Goal: Task Accomplishment & Management: Manage account settings

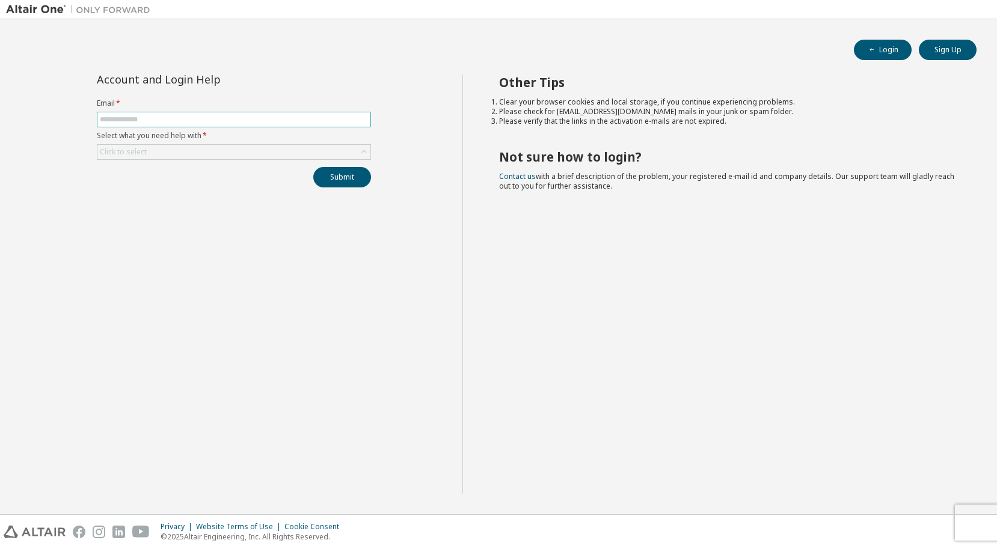
click at [182, 121] on input "text" at bounding box center [234, 120] width 268 height 10
type input "**********"
click at [121, 152] on div "Click to select" at bounding box center [123, 152] width 47 height 10
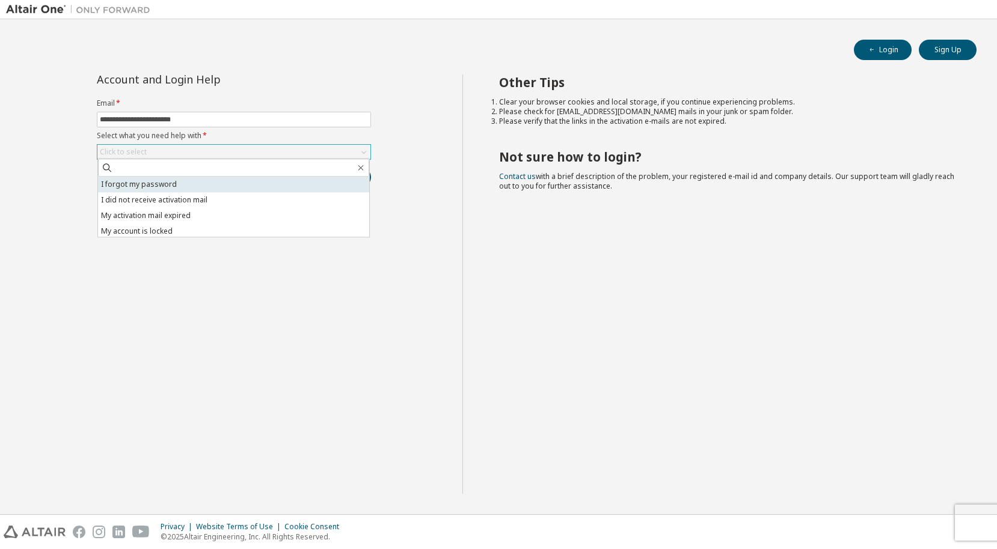
click at [144, 187] on li "I forgot my password" at bounding box center [233, 185] width 271 height 16
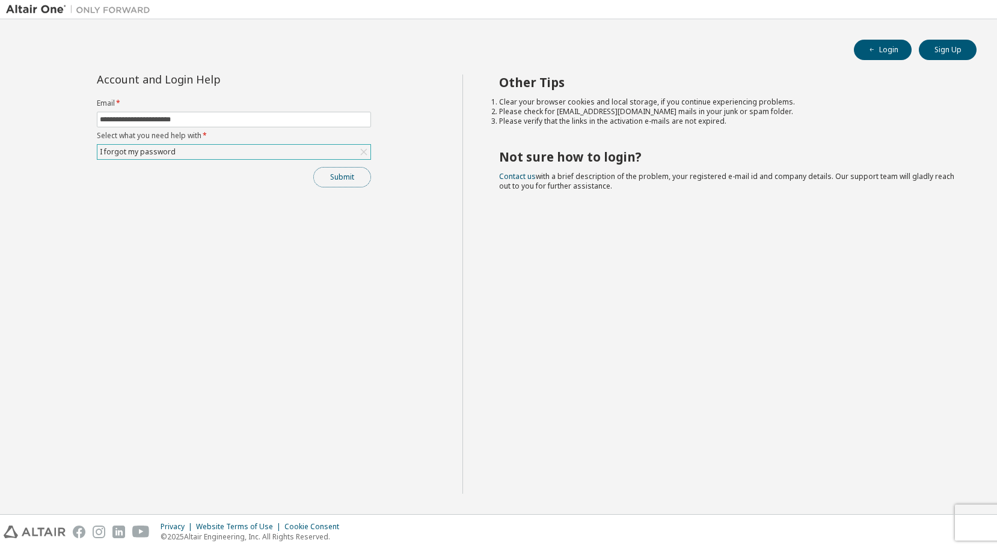
click at [341, 176] on button "Submit" at bounding box center [342, 177] width 58 height 20
click at [882, 55] on button "Login" at bounding box center [883, 50] width 58 height 20
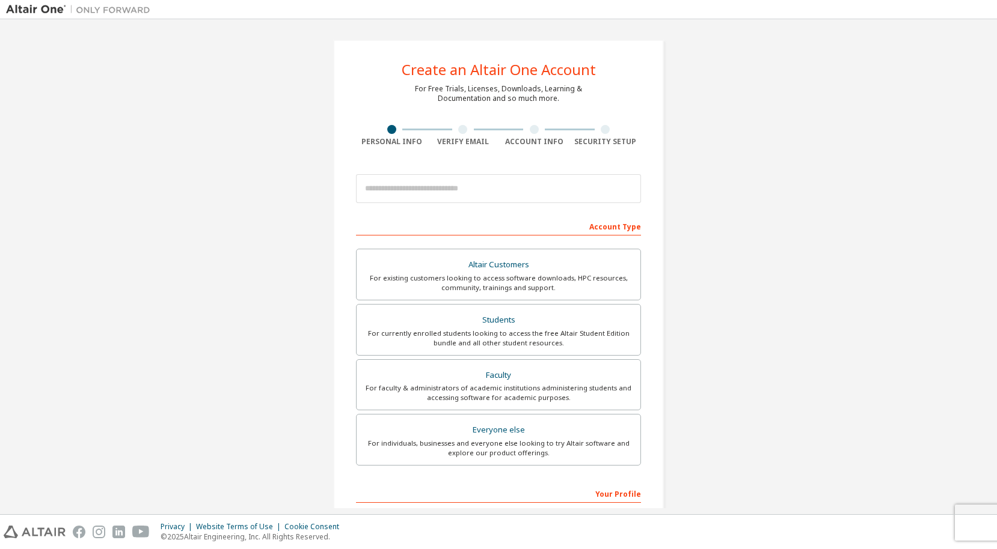
click at [25, 13] on img at bounding box center [81, 10] width 150 height 12
